Goal: Consume media (video, audio)

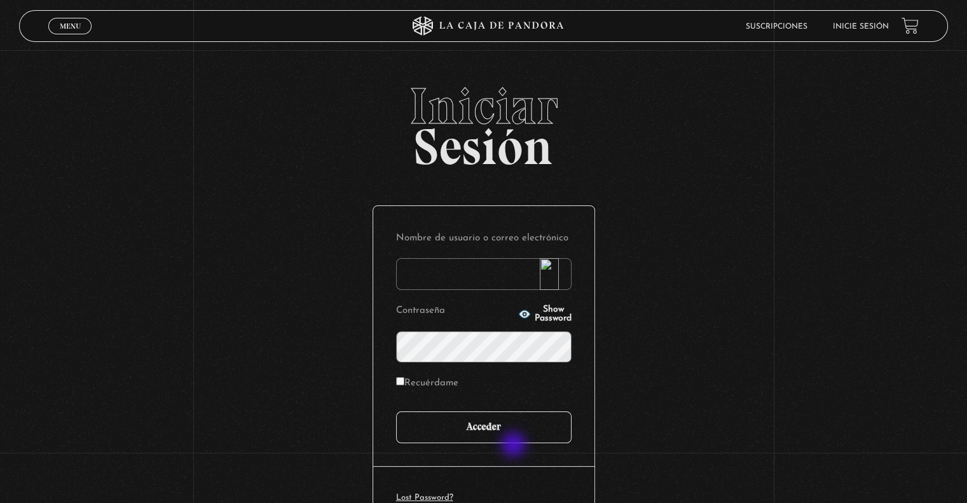
type input "eveloroyc@gmail.com"
click at [510, 435] on input "Acceder" at bounding box center [483, 427] width 175 height 32
